Goal: Navigation & Orientation: Find specific page/section

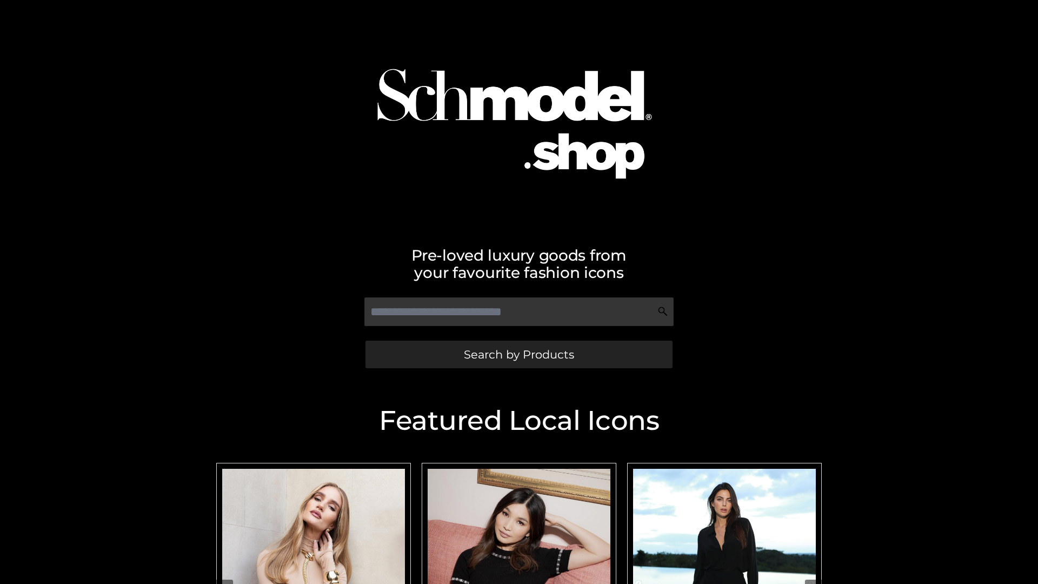
click at [519, 354] on span "Search by Products" at bounding box center [519, 354] width 110 height 11
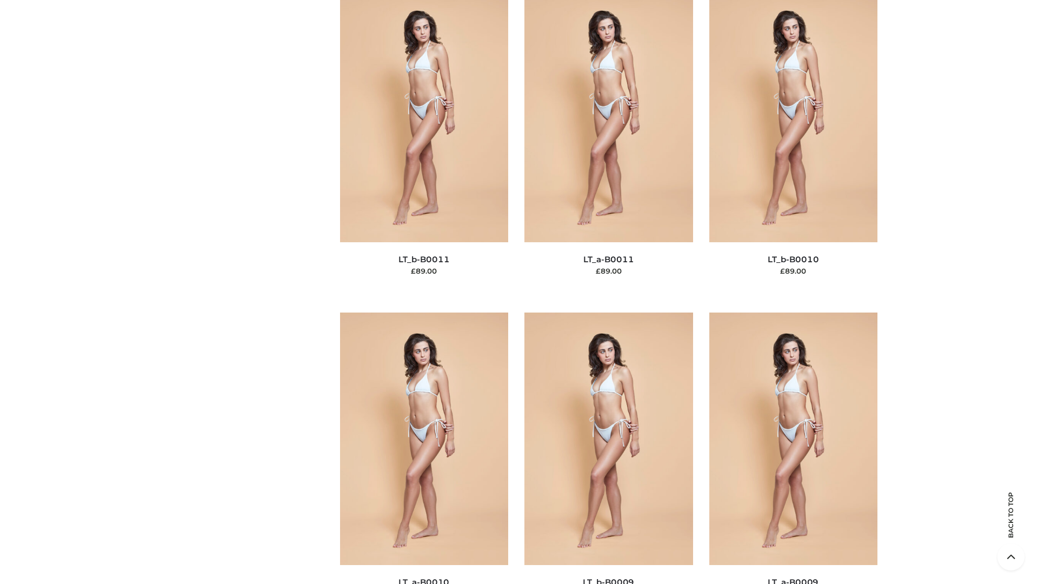
scroll to position [4857, 0]
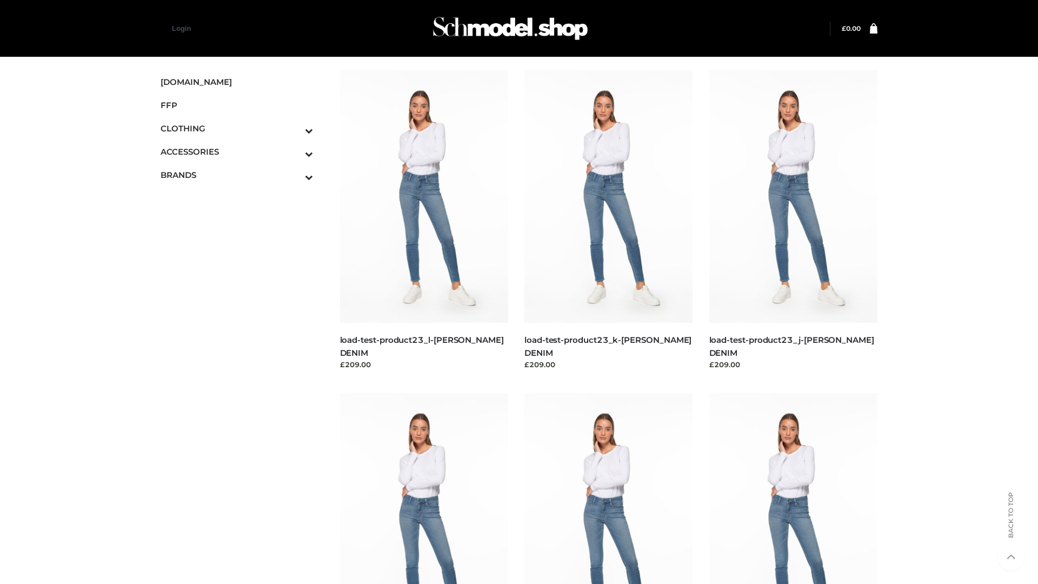
scroll to position [949, 0]
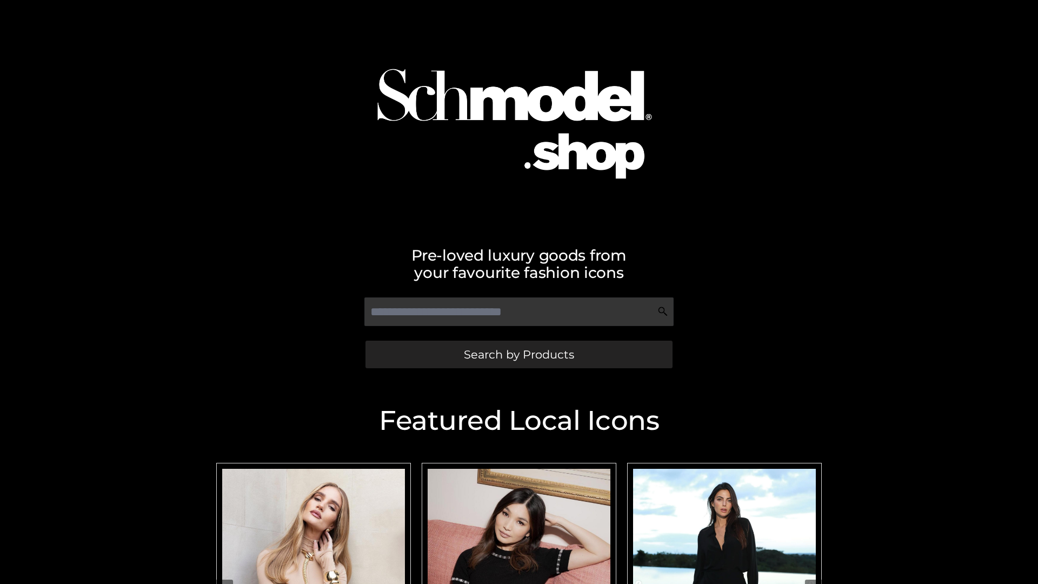
click at [519, 354] on span "Search by Products" at bounding box center [519, 354] width 110 height 11
